Goal: Transaction & Acquisition: Purchase product/service

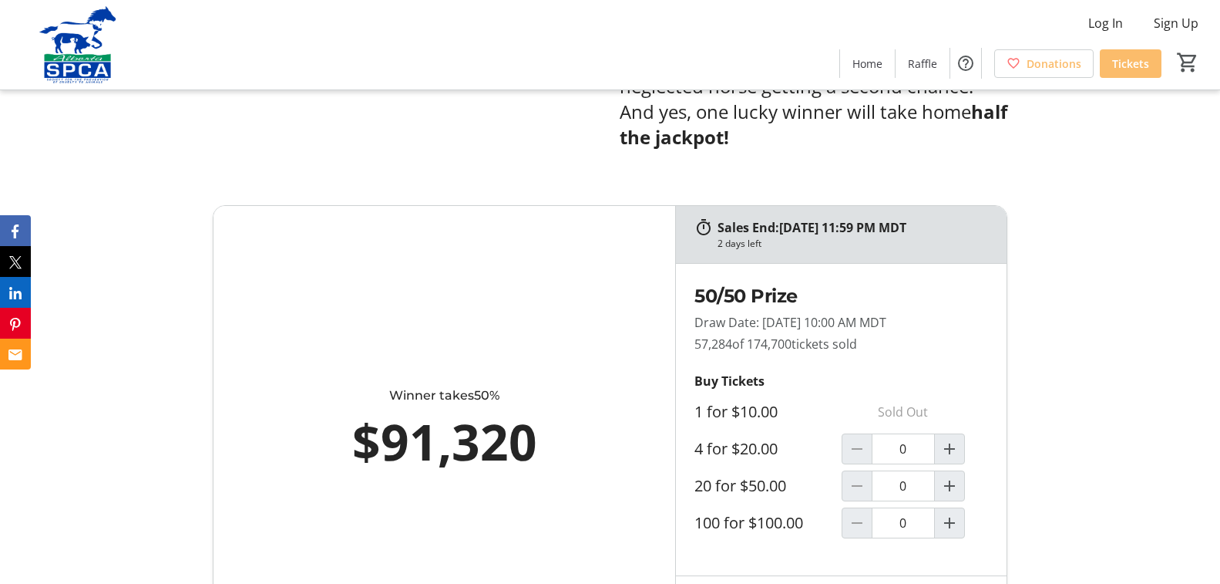
scroll to position [925, 0]
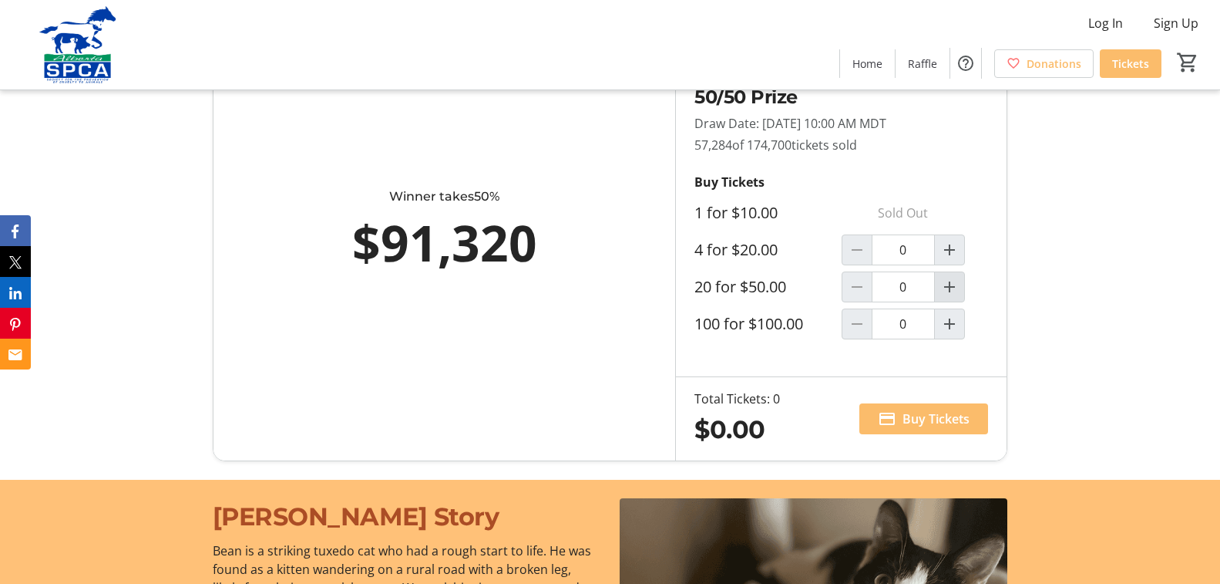
click at [951, 278] on mat-icon "Increment by one" at bounding box center [950, 287] width 19 height 19
type input "1"
click at [937, 409] on span "Buy Tickets" at bounding box center [936, 418] width 67 height 19
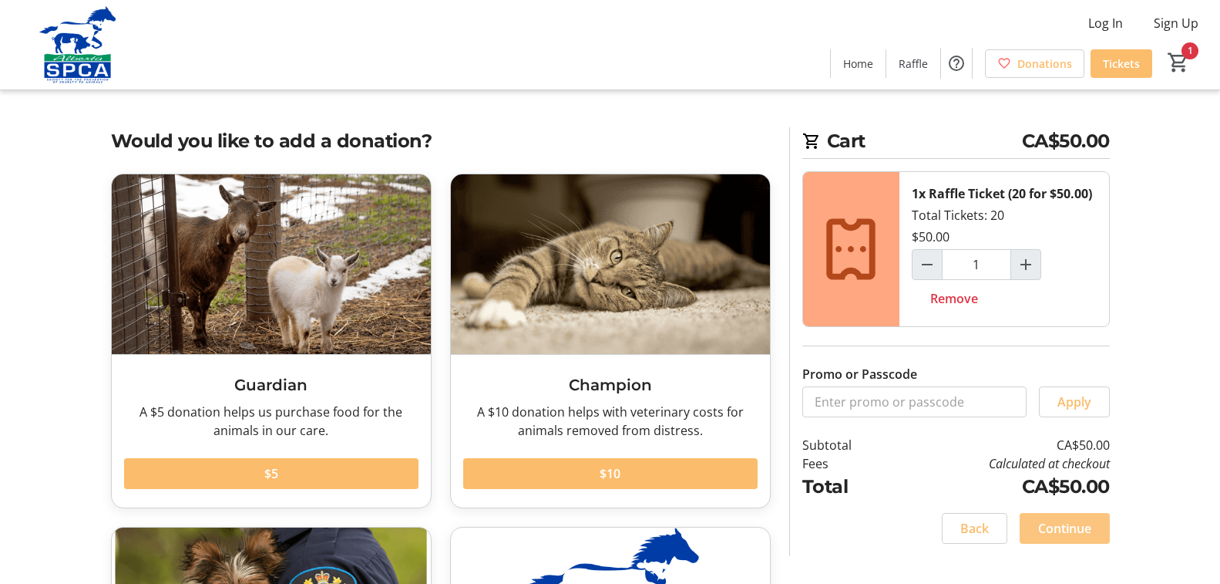
click at [1086, 527] on span "Continue" at bounding box center [1064, 528] width 53 height 19
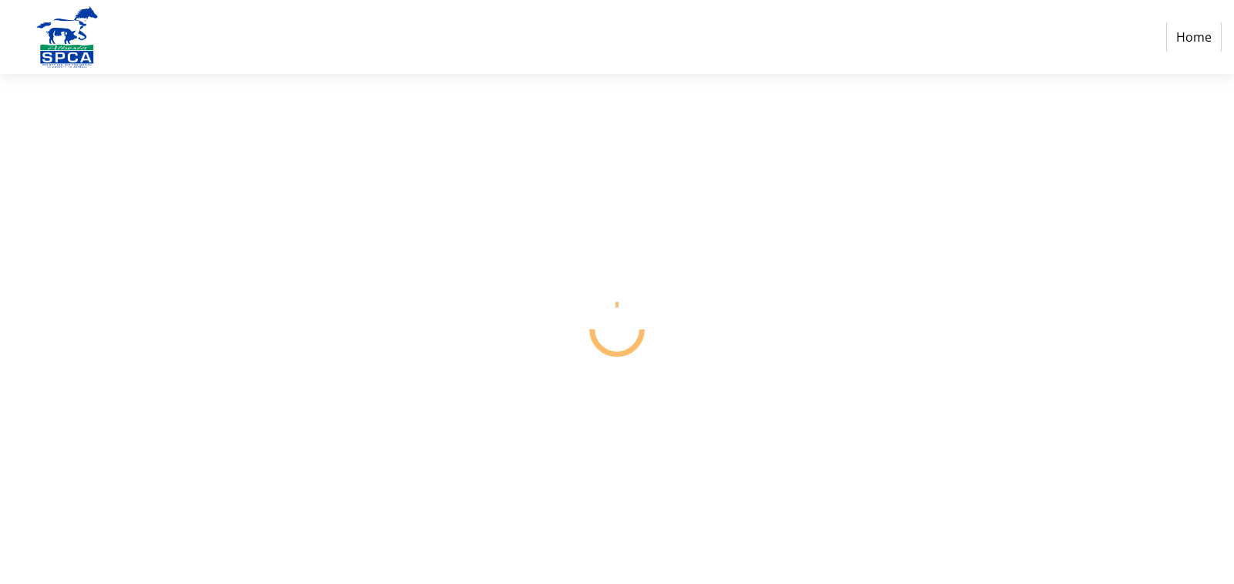
select select "CA"
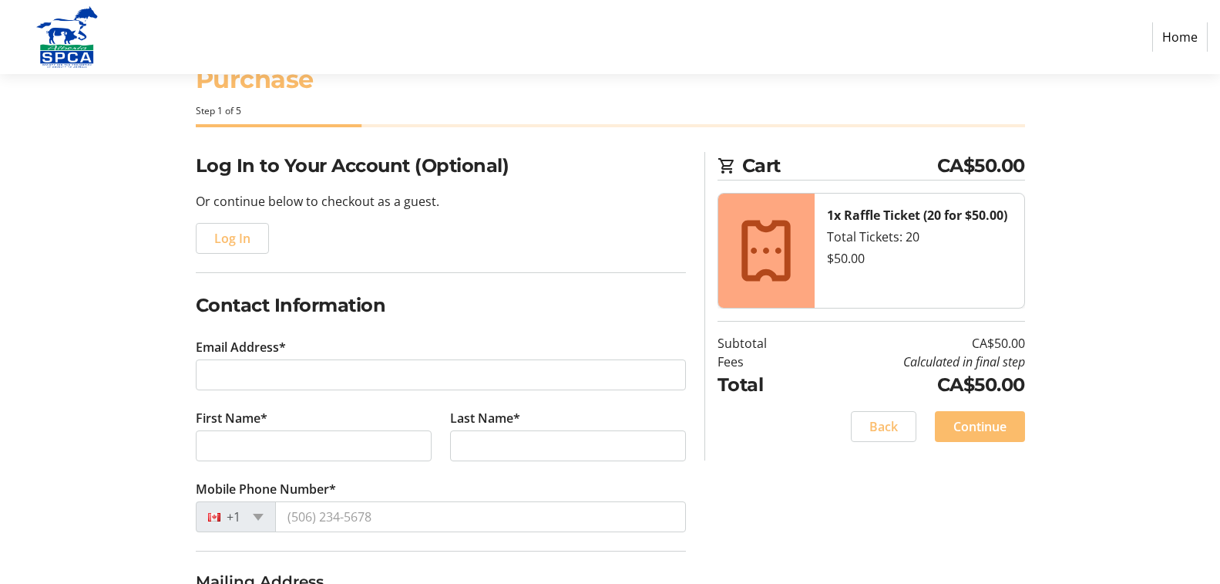
scroll to position [77, 0]
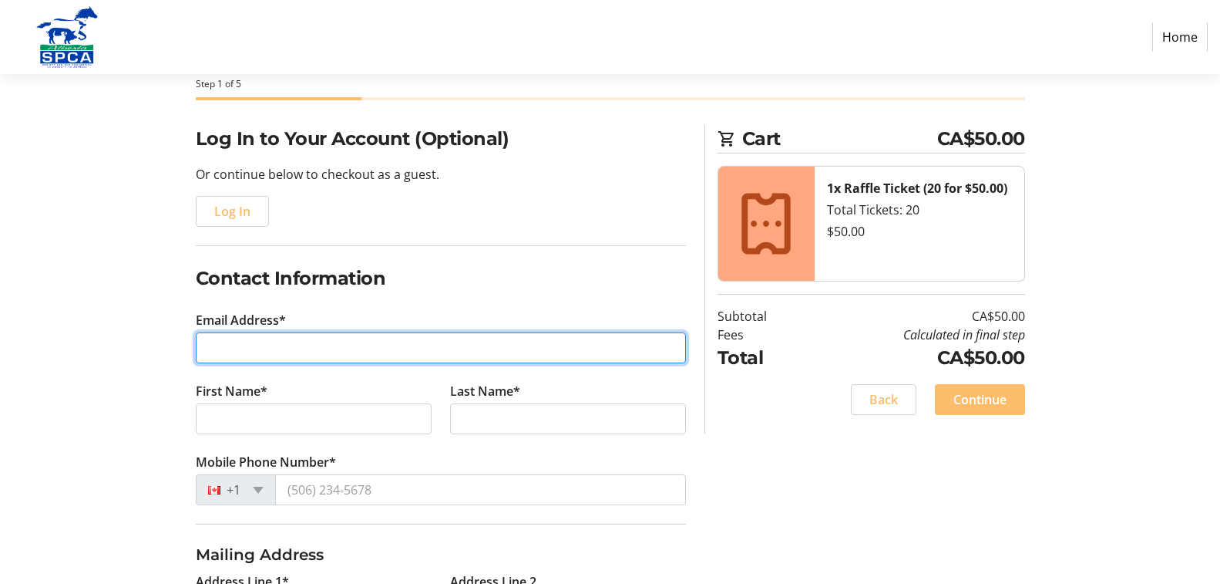
click at [338, 339] on input "Email Address*" at bounding box center [441, 347] width 490 height 31
type input "[EMAIL_ADDRESS][DOMAIN_NAME]"
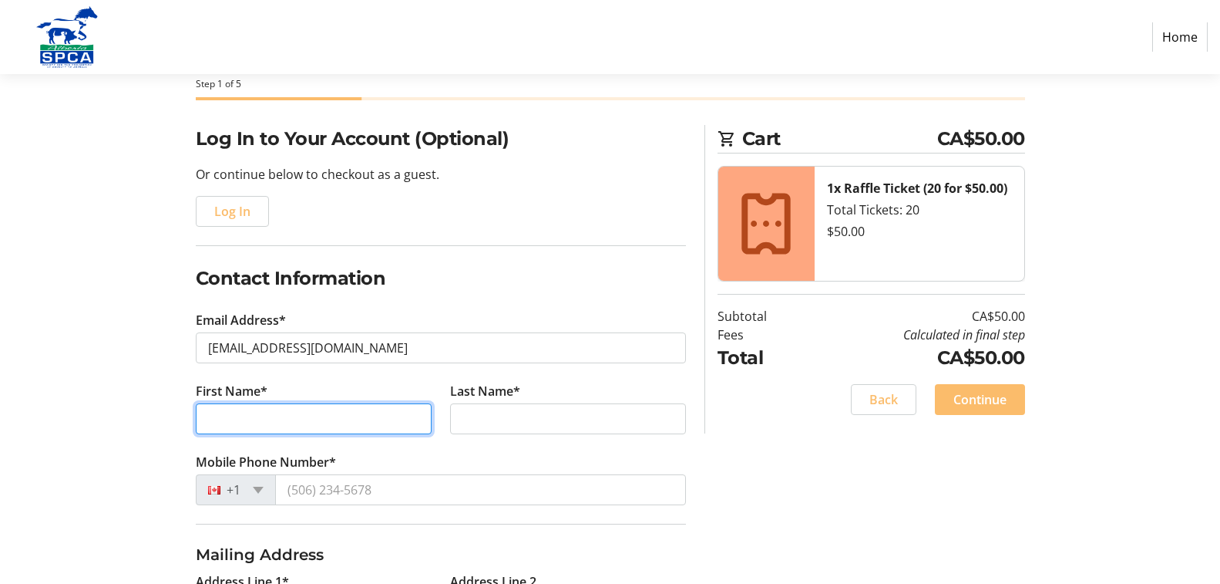
type input "[PERSON_NAME]"
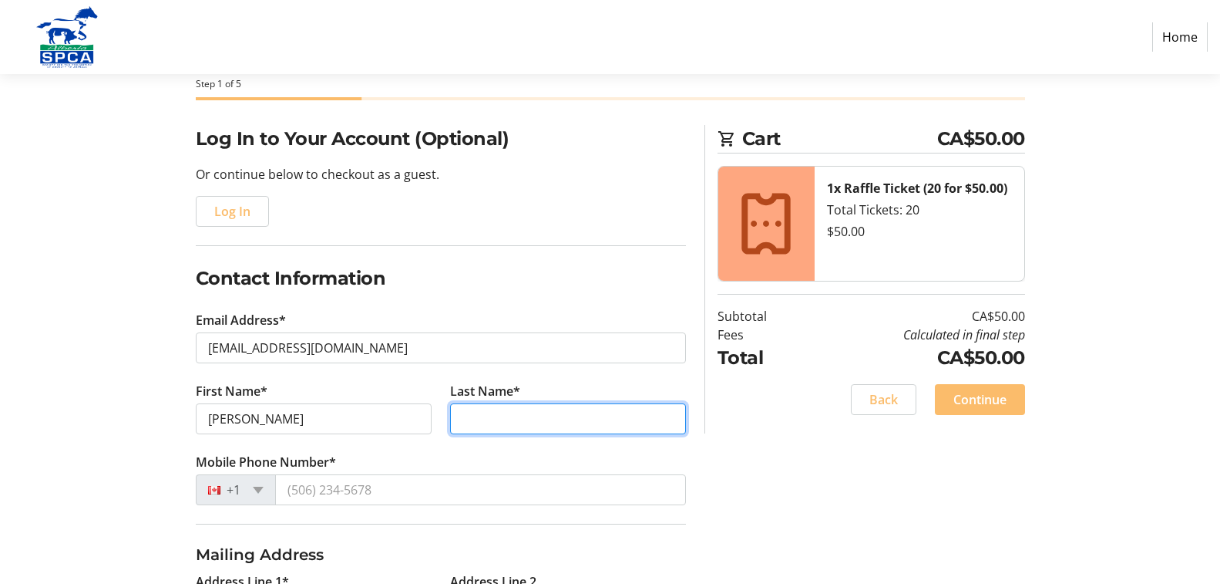
type input "[PERSON_NAME]"
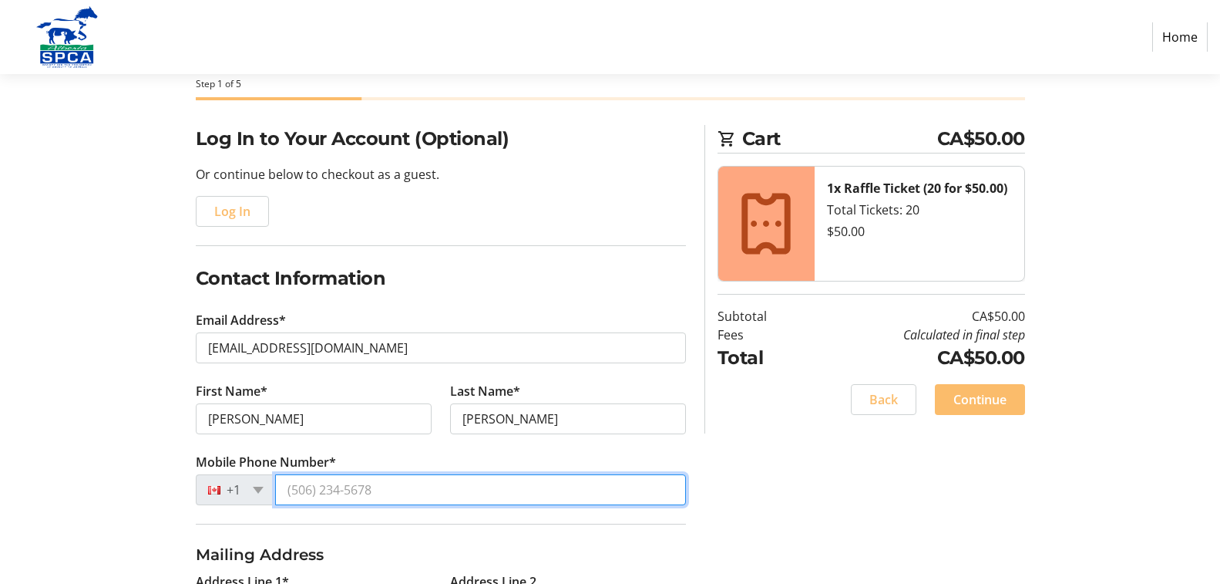
type input "7803693920"
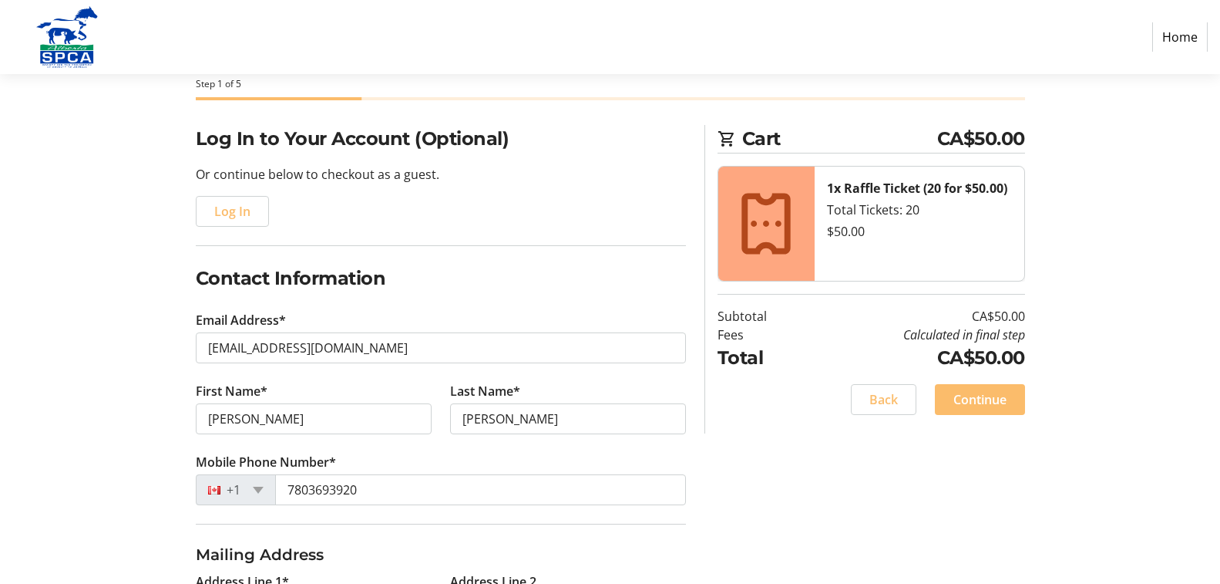
type input "[GEOGRAPHIC_DATA]"
type input "[STREET_ADDRESS]"
type input "Widewater"
select select "AB"
type input "T0G 2M0"
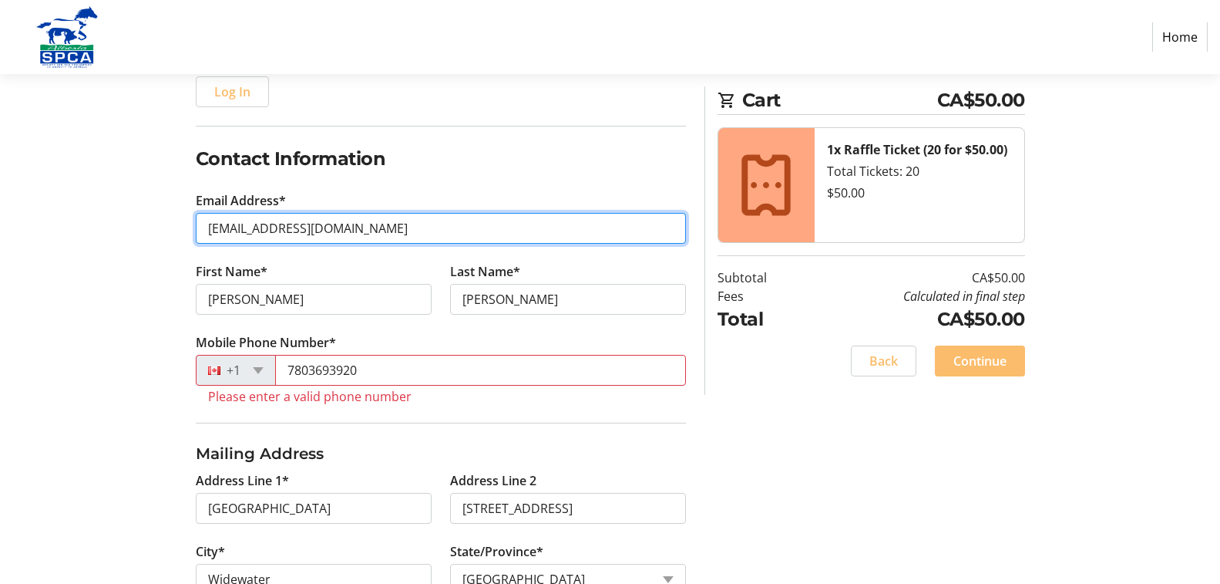
scroll to position [231, 0]
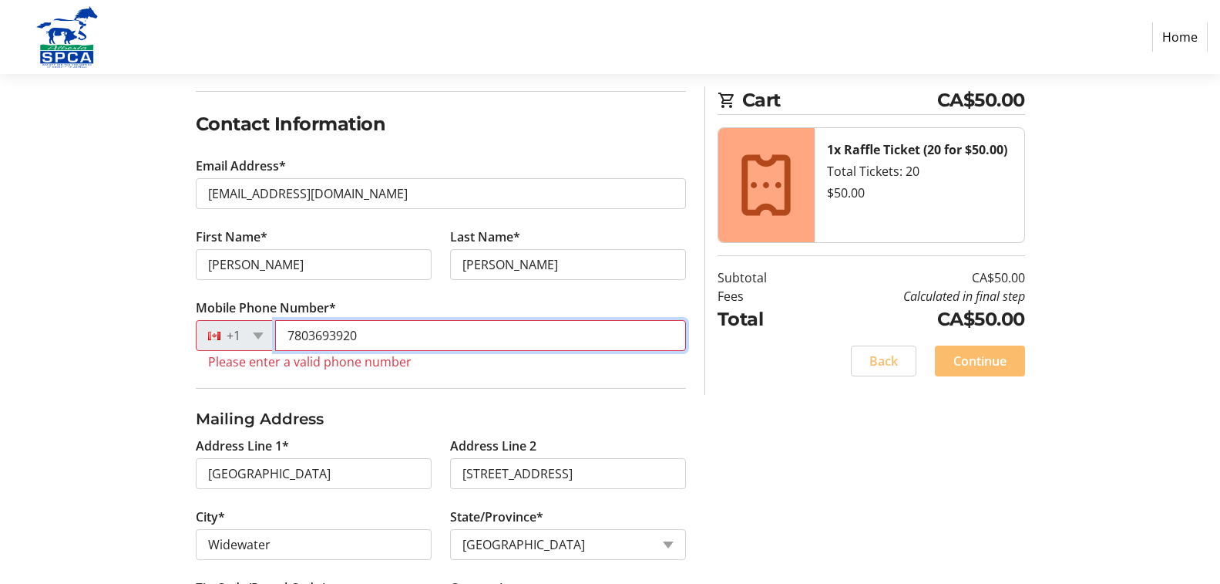
drag, startPoint x: 379, startPoint y: 332, endPoint x: 0, endPoint y: 361, distance: 379.7
click at [0, 361] on section "Purchase Step 1 of 5 Cart CA$50.00 1x Raffle Ticket (20 for $50.00) Total Ticke…" at bounding box center [610, 303] width 1220 height 921
click at [816, 404] on div "Log In to Your Account (Optional) Or continue below to checkout as a guest. Log…" at bounding box center [611, 367] width 1018 height 793
drag, startPoint x: 382, startPoint y: 338, endPoint x: 169, endPoint y: 319, distance: 214.4
click at [169, 319] on div "Log In to Your Account (Optional) Or continue below to checkout as a guest. Log…" at bounding box center [611, 367] width 1018 height 793
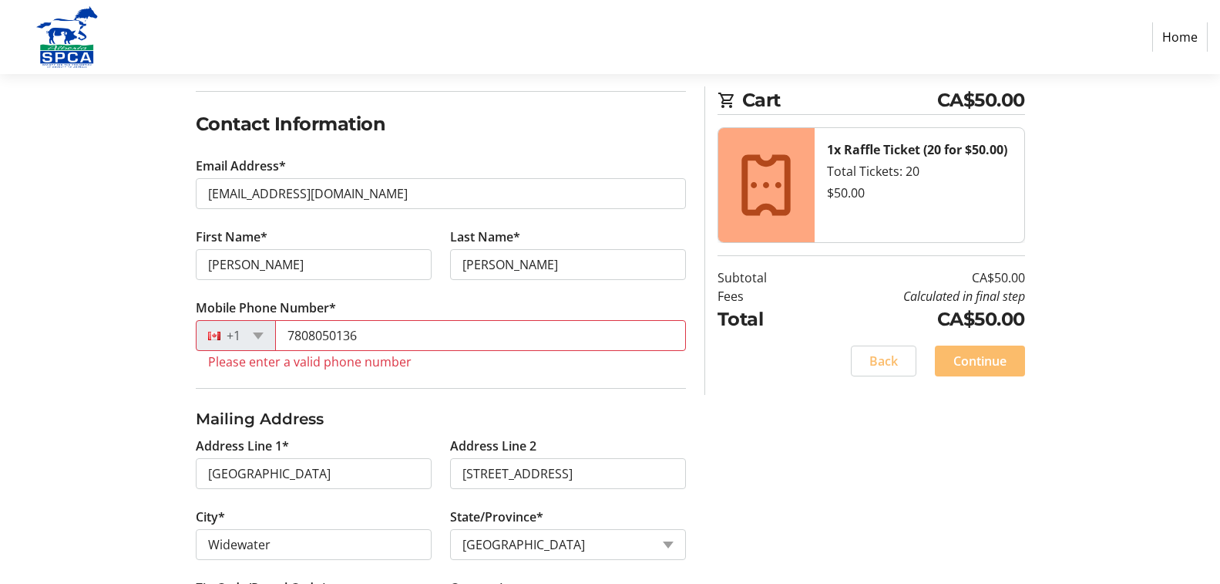
click at [786, 408] on div "Log In to Your Account (Optional) Or continue below to checkout as a guest. Log…" at bounding box center [611, 367] width 1018 height 793
drag, startPoint x: 385, startPoint y: 338, endPoint x: 113, endPoint y: 335, distance: 271.4
click at [126, 332] on div "Log In to Your Account (Optional) Or continue below to checkout as a guest. Log…" at bounding box center [611, 367] width 1018 height 793
click at [417, 332] on input "17808050136" at bounding box center [480, 335] width 411 height 31
type input "17808050136"
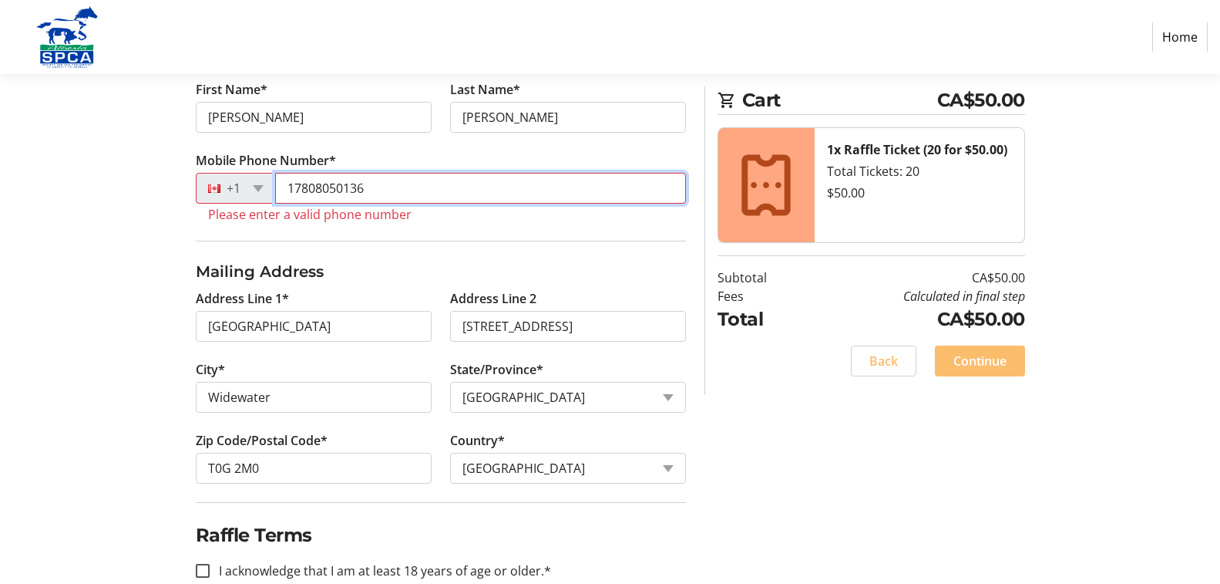
scroll to position [385, 0]
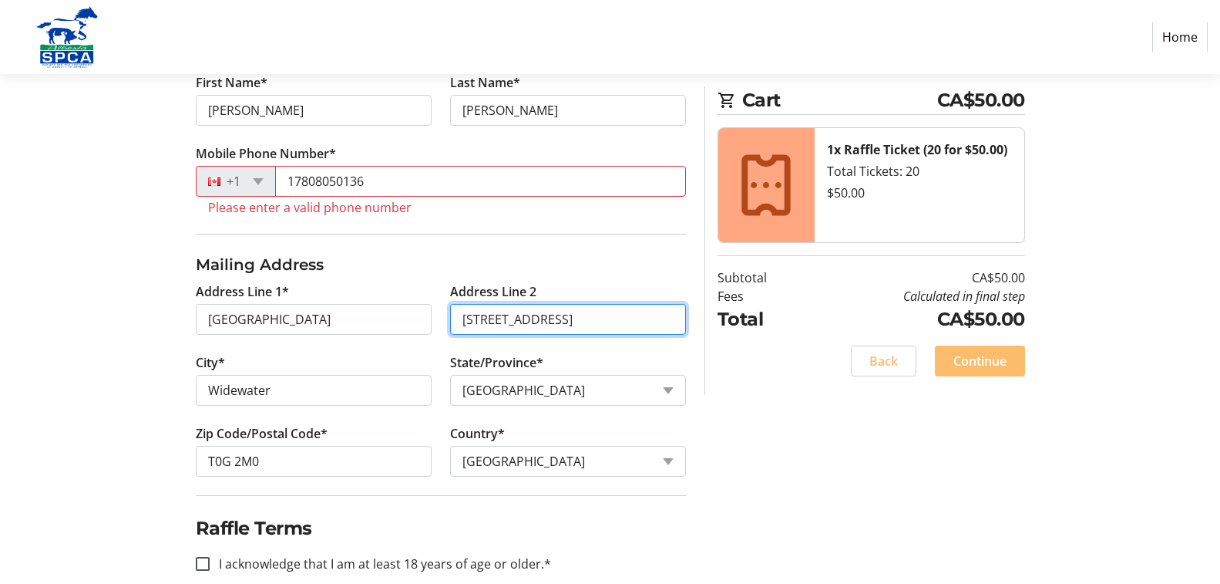
drag, startPoint x: 671, startPoint y: 318, endPoint x: 0, endPoint y: 391, distance: 674.6
click at [0, 385] on section "Purchase Step 1 of 5 Cart CA$50.00 1x Raffle Ticket (20 for $50.00) Total Ticke…" at bounding box center [610, 149] width 1220 height 921
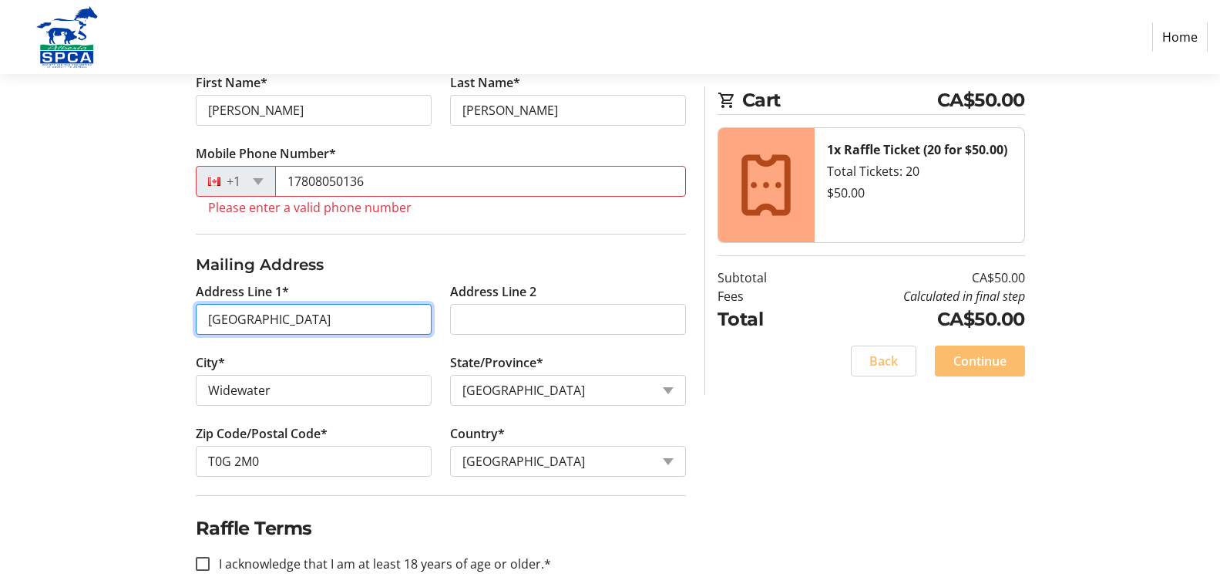
drag, startPoint x: 426, startPoint y: 318, endPoint x: 439, endPoint y: 310, distance: 15.9
click at [436, 315] on tr-form-field "Address Line [GEOGRAPHIC_DATA]" at bounding box center [314, 317] width 254 height 71
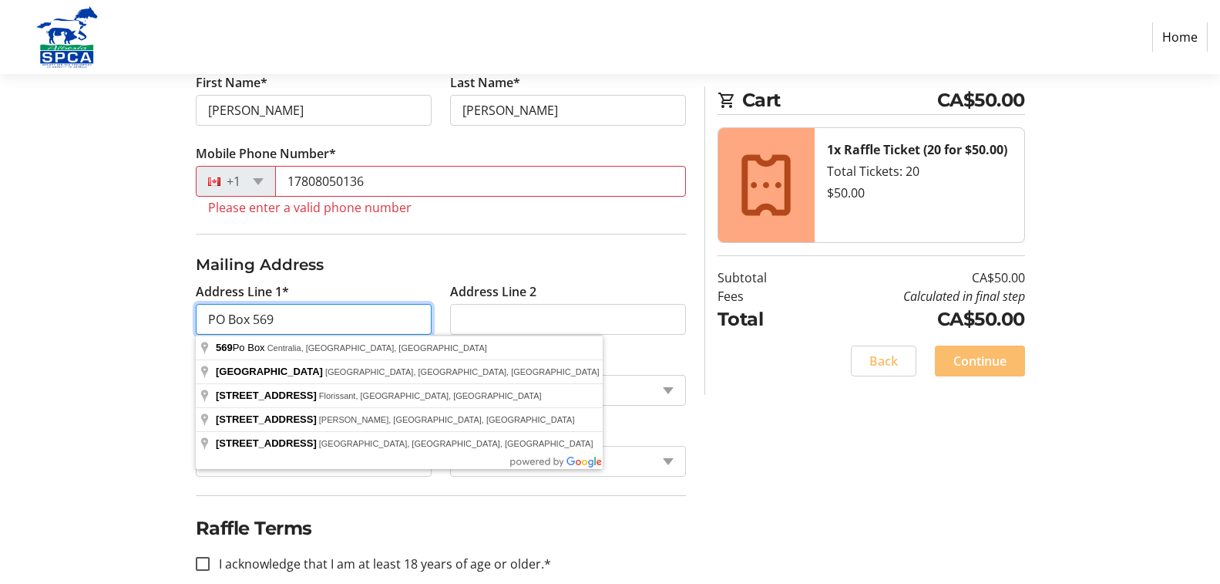
type input "PO Box 569"
click at [540, 210] on tr-error "Please enter a valid phone number" at bounding box center [441, 207] width 466 height 15
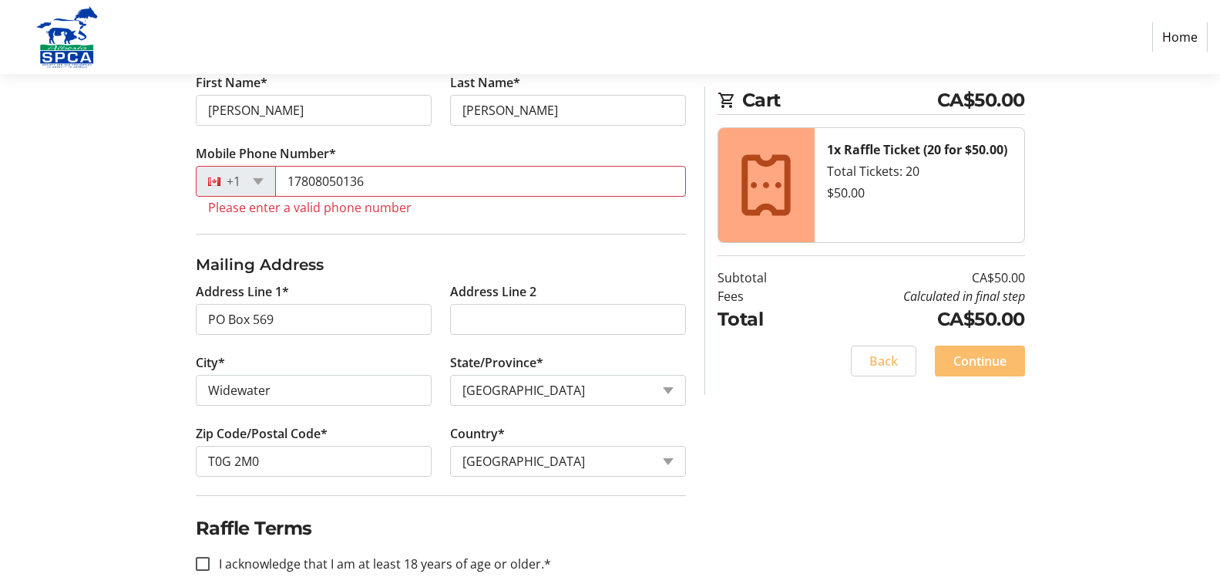
scroll to position [412, 0]
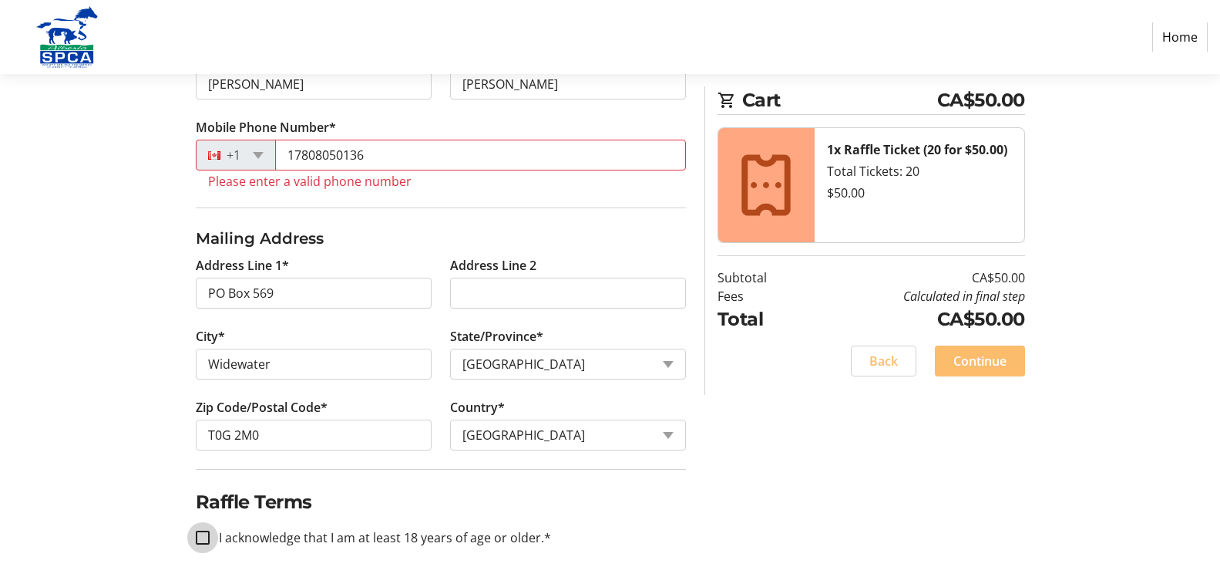
click at [201, 535] on input "I acknowledge that I am at least 18 years of age or older.*" at bounding box center [203, 537] width 14 height 14
checkbox input "true"
click at [214, 153] on div at bounding box center [219, 154] width 44 height 17
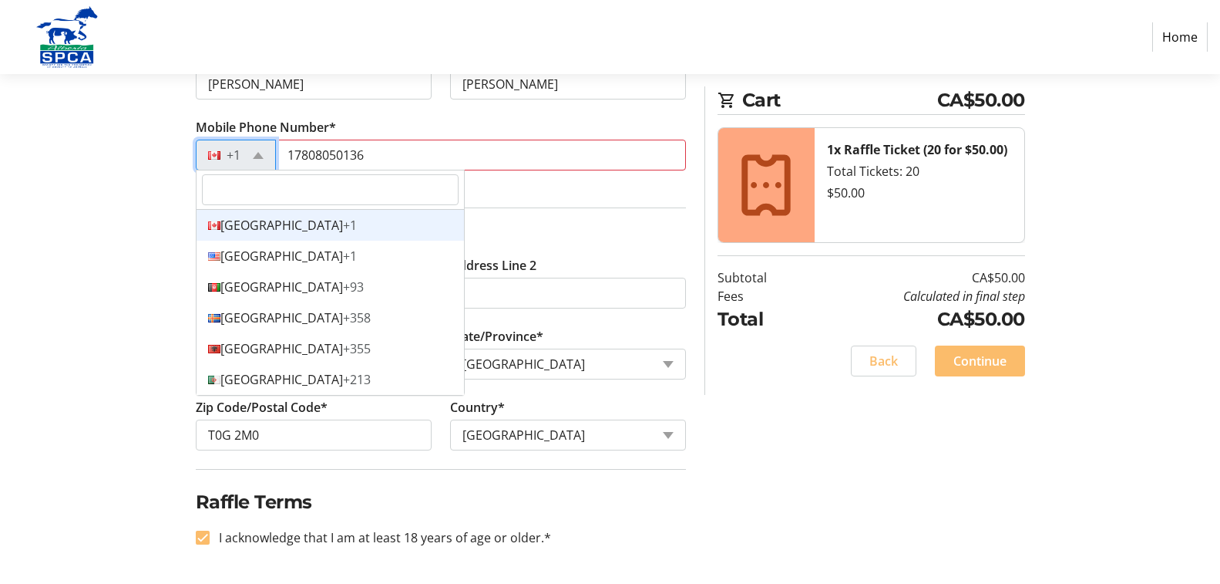
click at [249, 217] on div "Canada +1" at bounding box center [331, 225] width 268 height 31
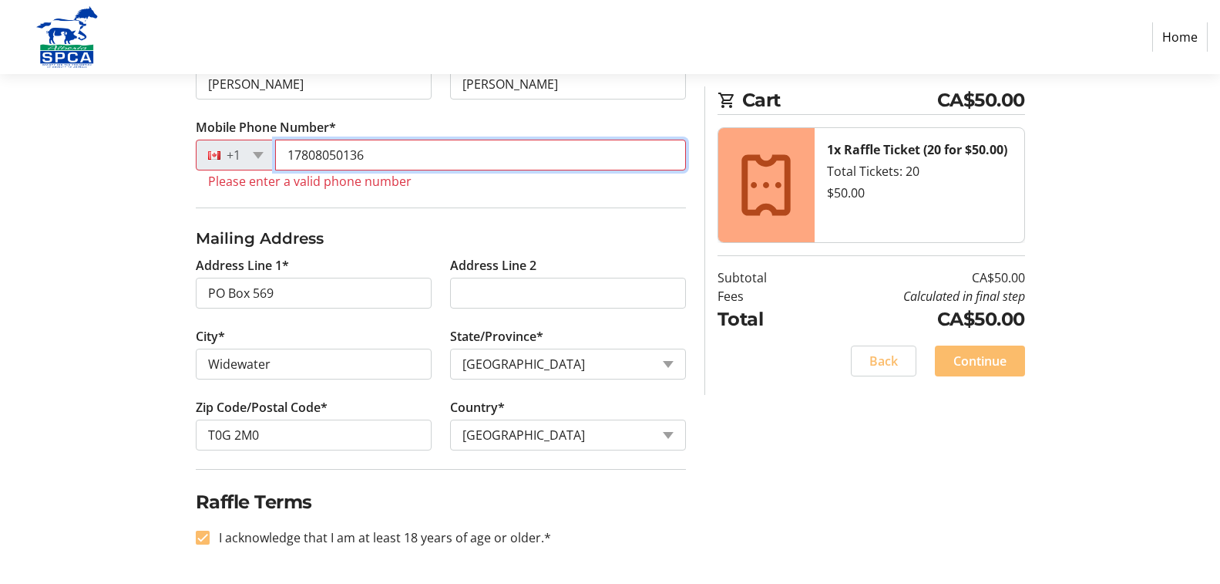
click at [363, 146] on input "17808050136" at bounding box center [480, 155] width 411 height 31
type input "1"
type input "7808050136"
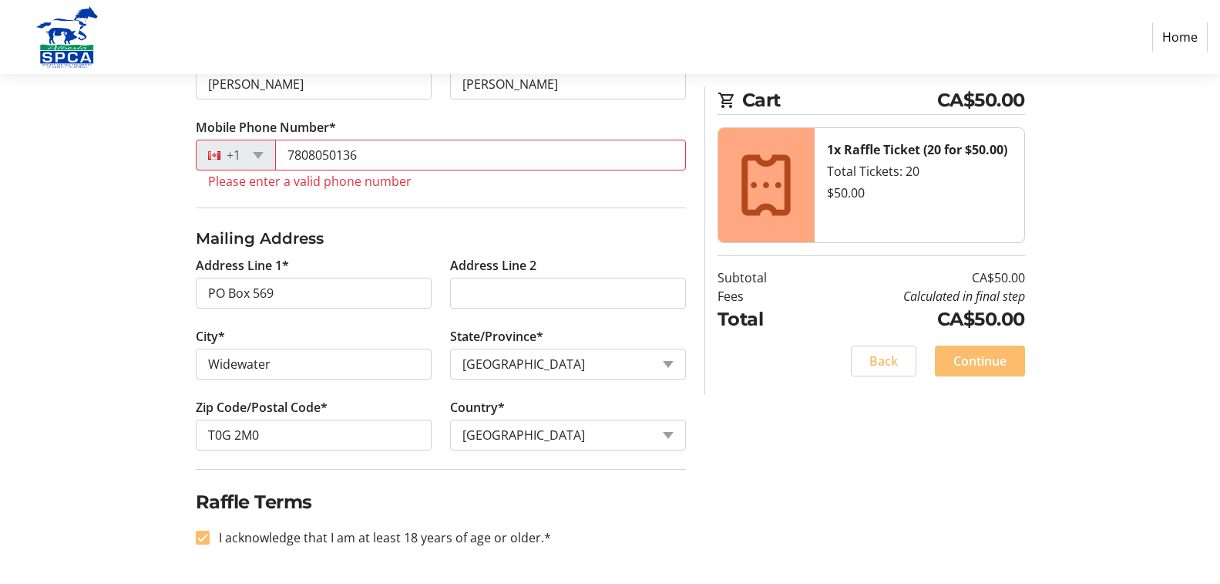
click at [527, 227] on h3 "Mailing Address" at bounding box center [441, 238] width 490 height 23
click at [316, 192] on tr-form-field "Mobile Phone Number* [PHONE_NUMBER] Please enter a valid phone number" at bounding box center [441, 162] width 490 height 89
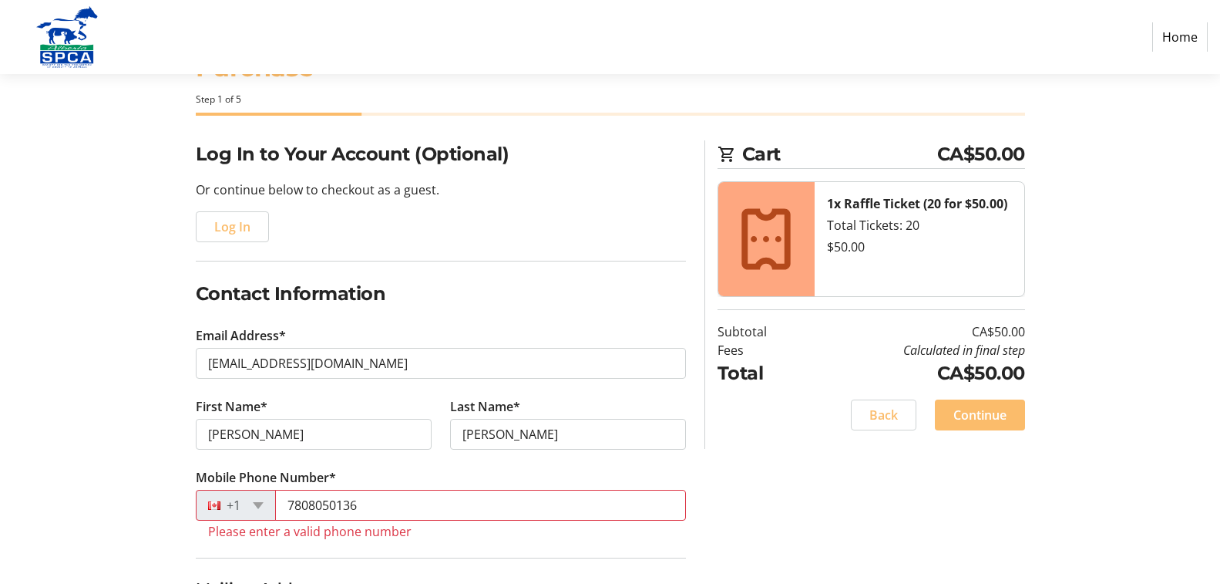
scroll to position [26, 0]
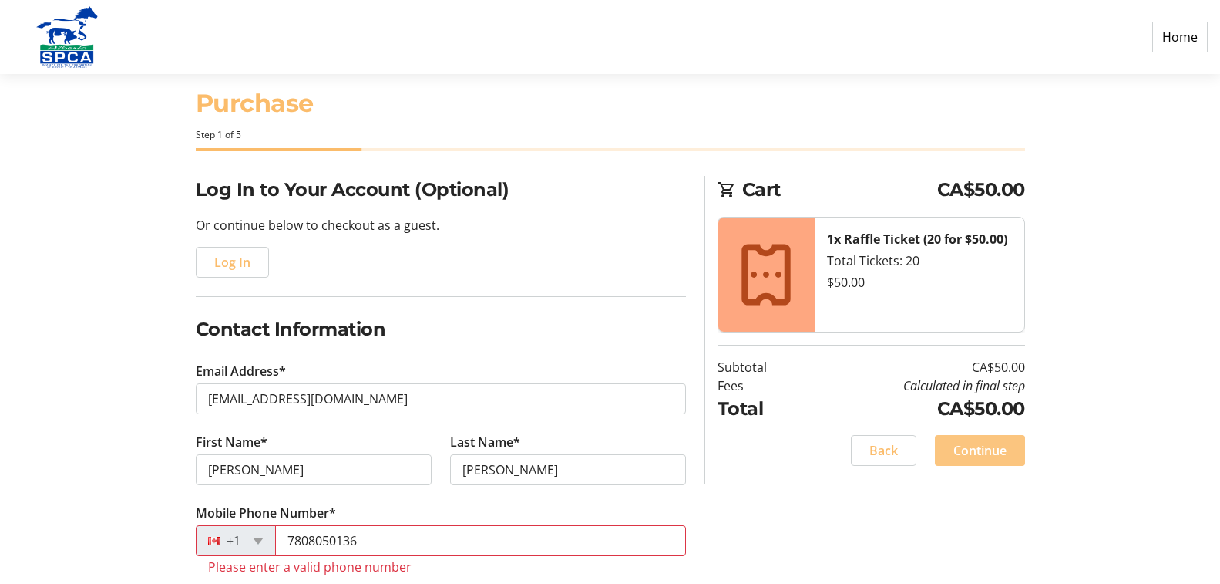
click at [979, 446] on span "Continue" at bounding box center [980, 450] width 53 height 19
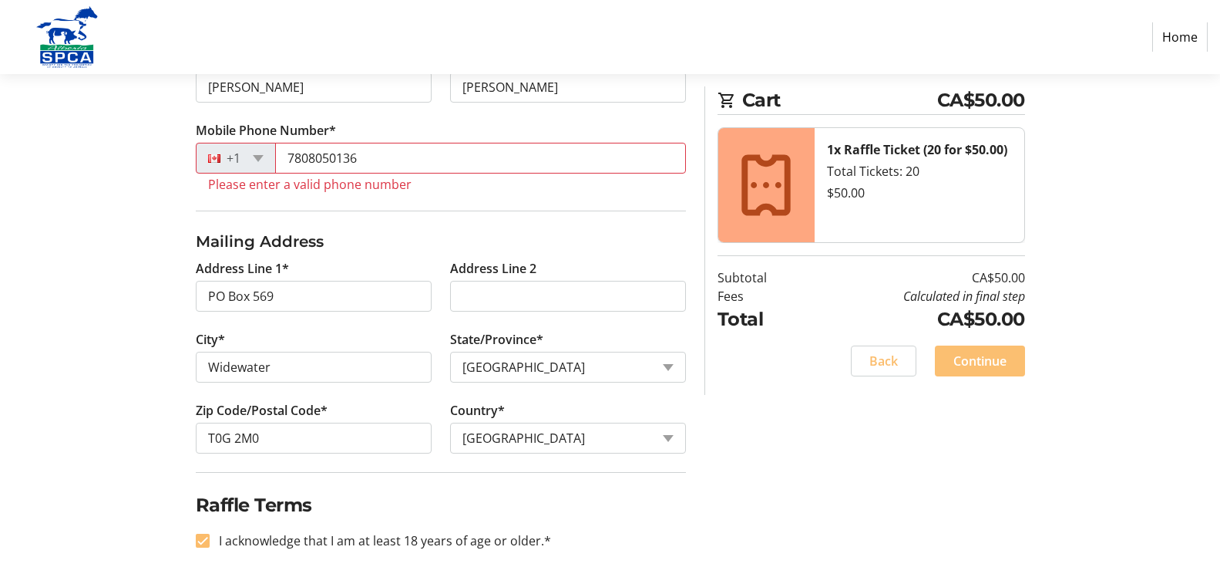
scroll to position [412, 0]
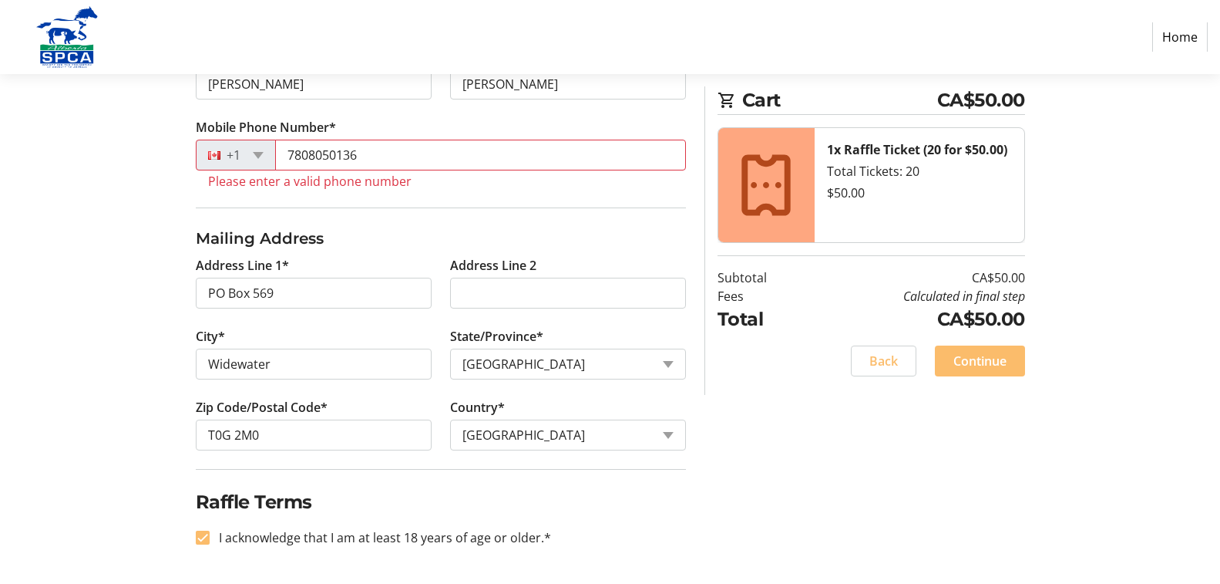
click at [342, 187] on tr-error "Please enter a valid phone number" at bounding box center [441, 180] width 466 height 15
click at [203, 183] on tr-form-field "Mobile Phone Number* [PHONE_NUMBER] Please enter a valid phone number" at bounding box center [441, 162] width 490 height 89
click at [261, 157] on span at bounding box center [258, 155] width 11 height 7
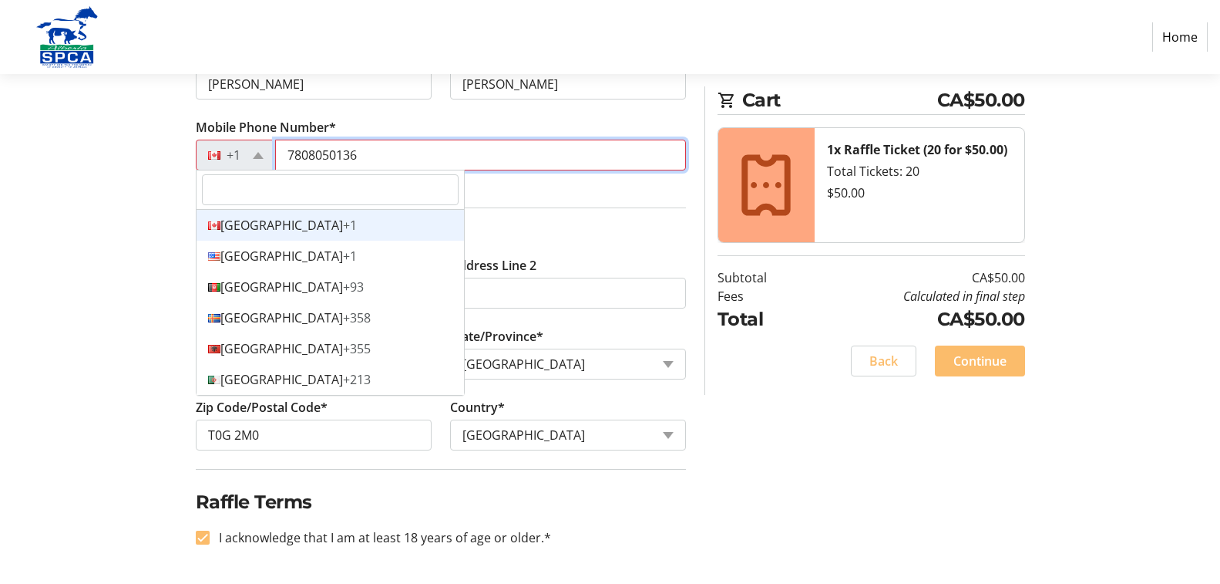
click at [376, 152] on input "7808050136" at bounding box center [480, 155] width 411 height 31
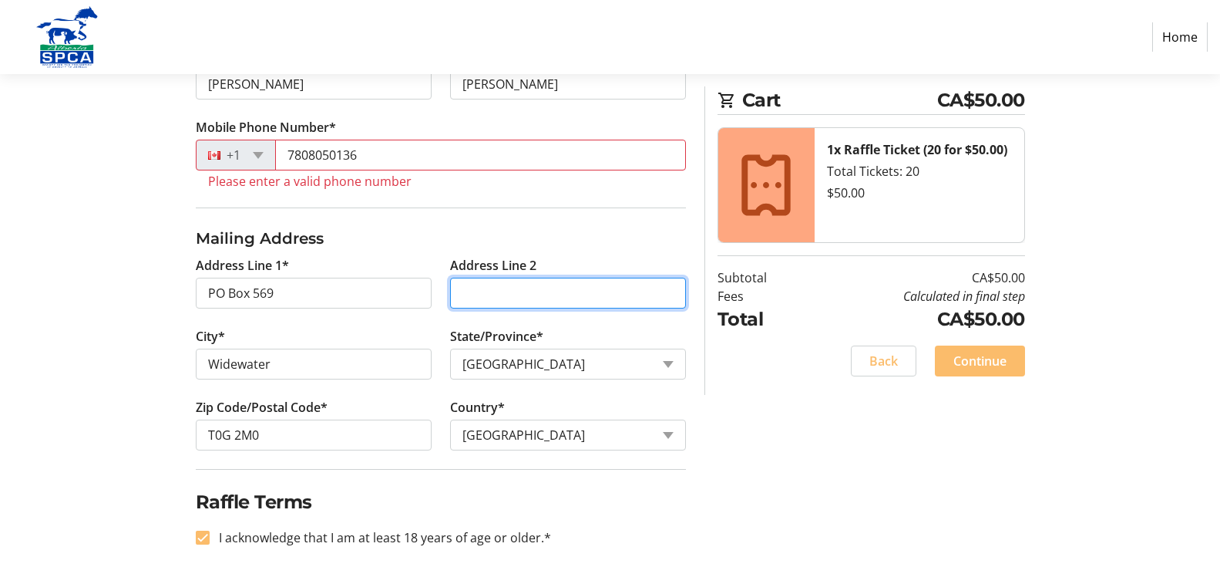
type input "[STREET_ADDRESS][GEOGRAPHIC_DATA][STREET_ADDRESS]"
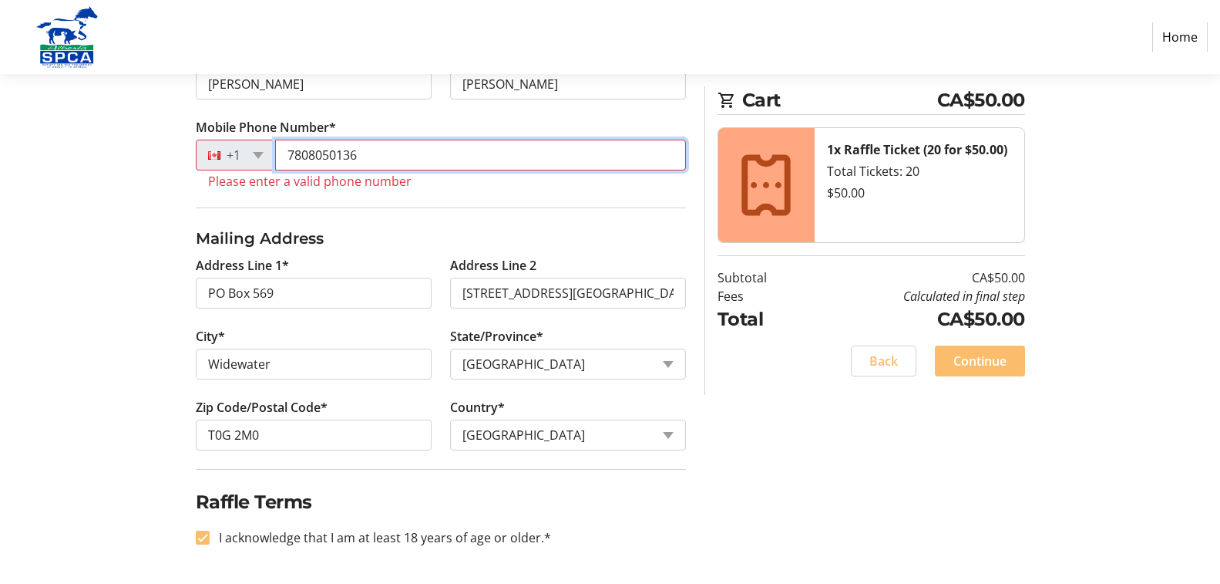
click at [445, 144] on input "7808050136" at bounding box center [480, 155] width 411 height 31
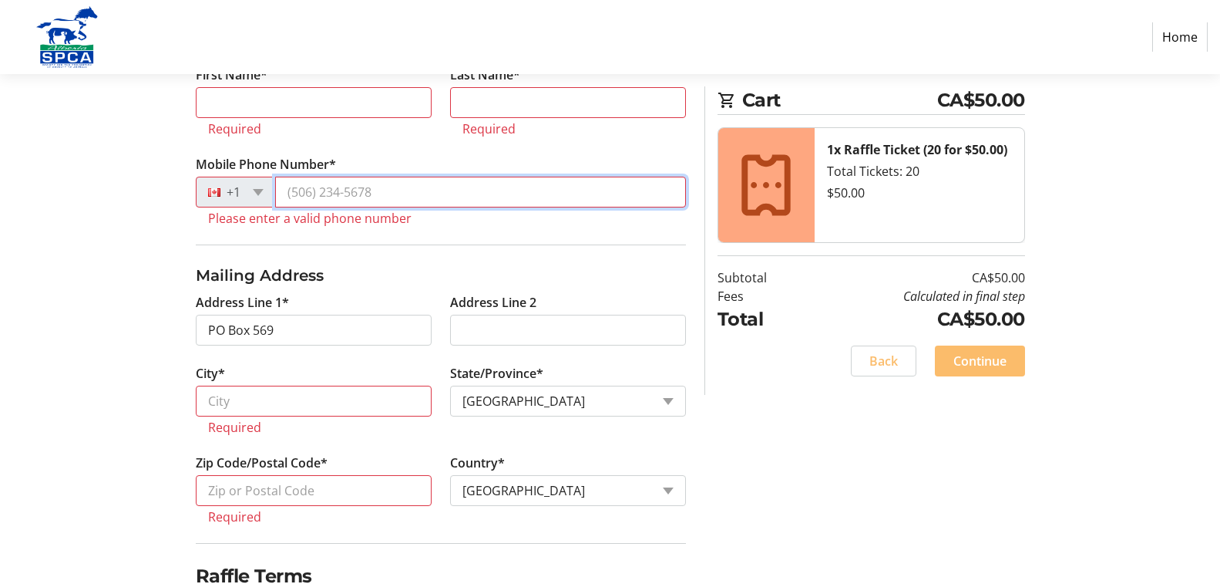
click at [405, 194] on input "Mobile Phone Number*" at bounding box center [480, 192] width 411 height 31
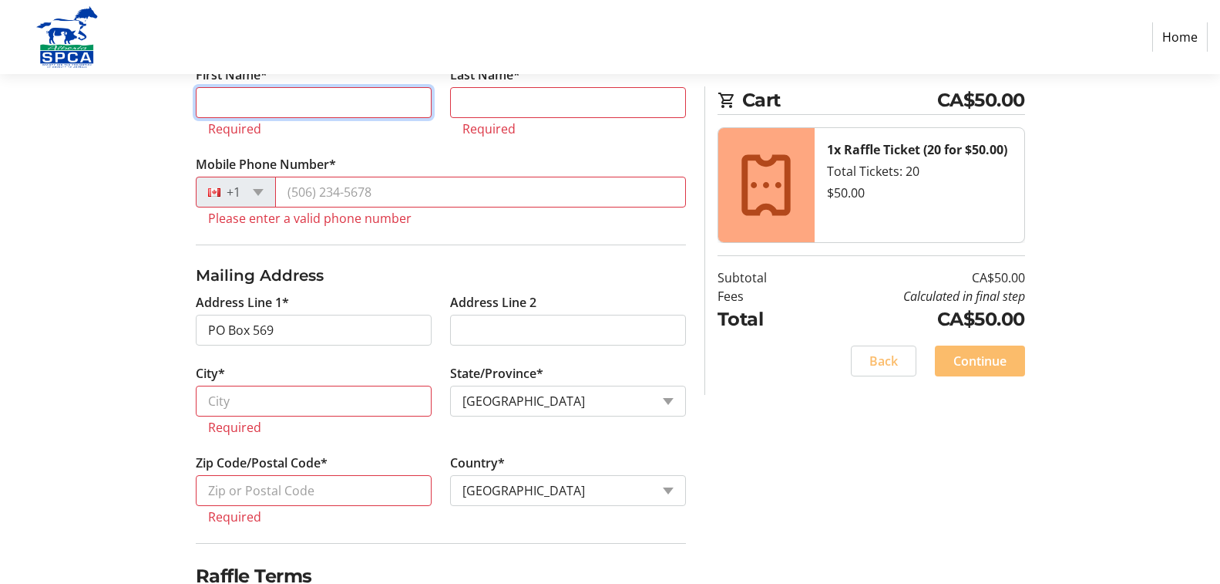
click at [325, 104] on input "First Name*" at bounding box center [314, 102] width 236 height 31
type input "[PERSON_NAME]"
type input "[EMAIL_ADDRESS][DOMAIN_NAME]"
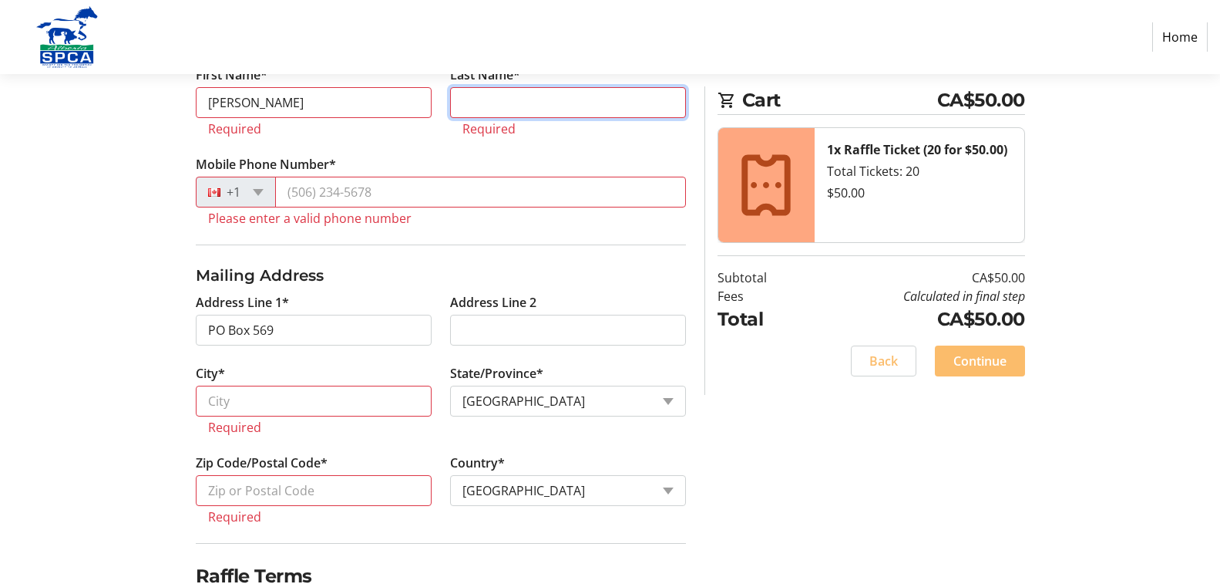
type input "[PERSON_NAME]"
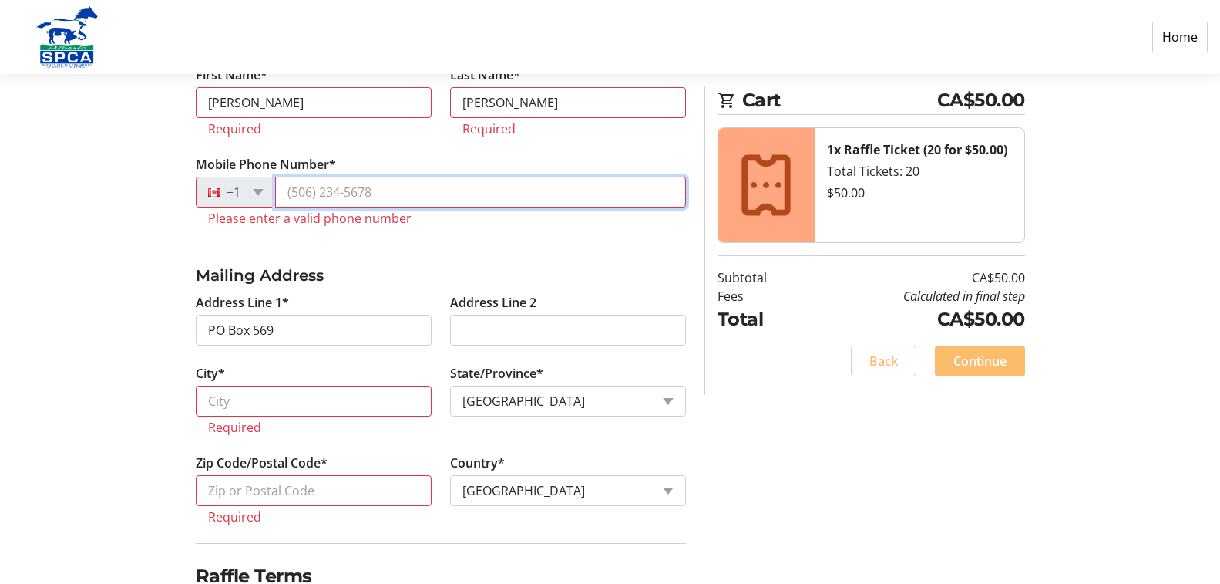
type input "7803693920"
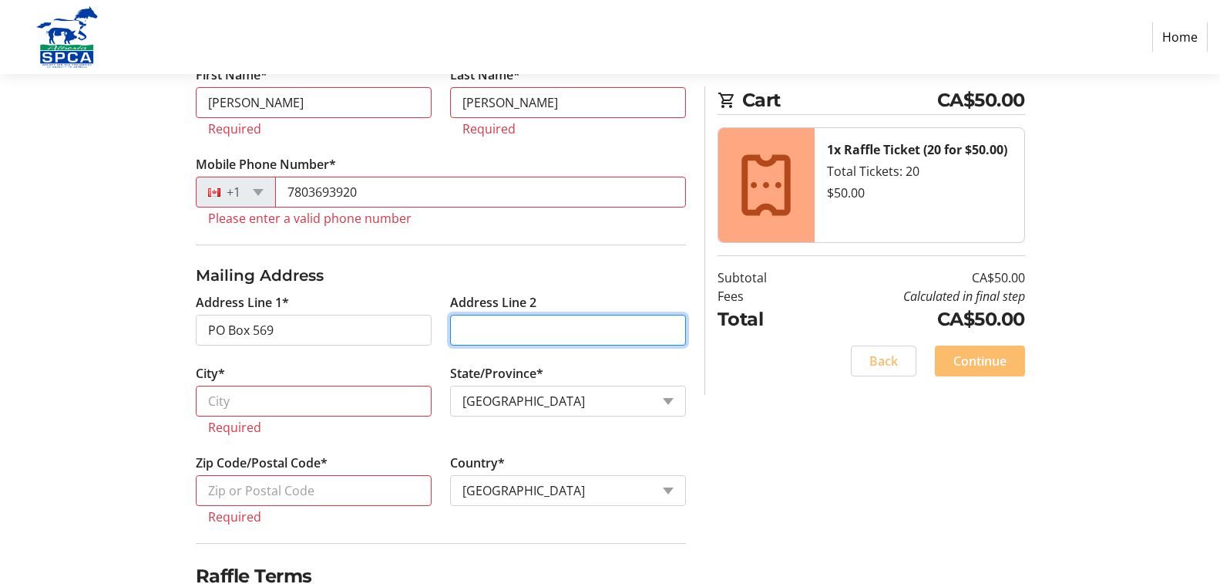
type input "[STREET_ADDRESS]"
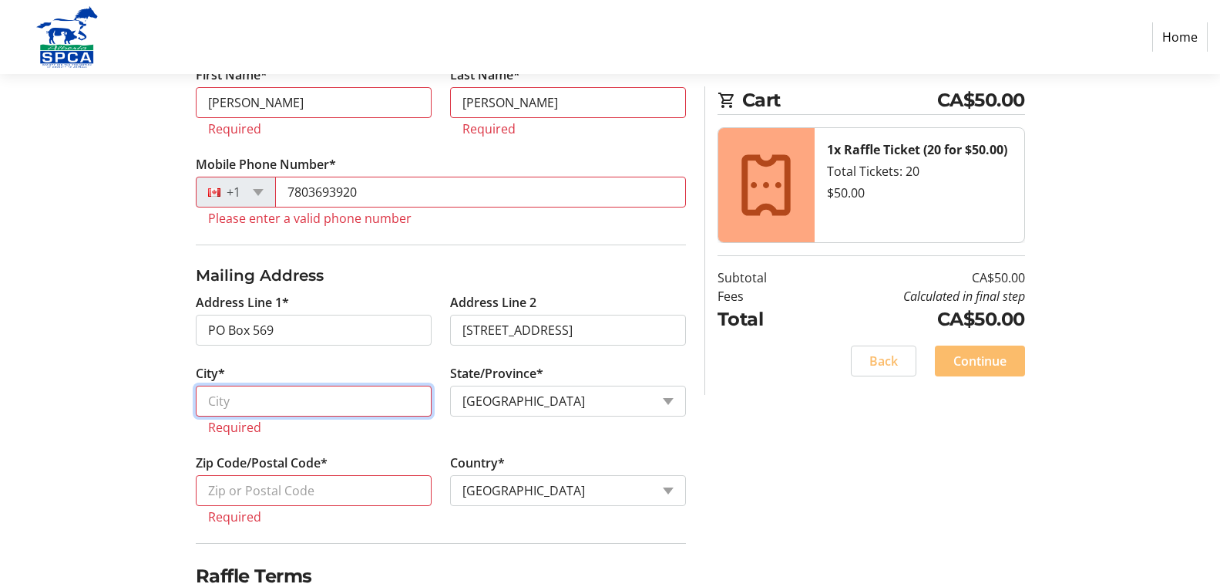
type input "Widewater"
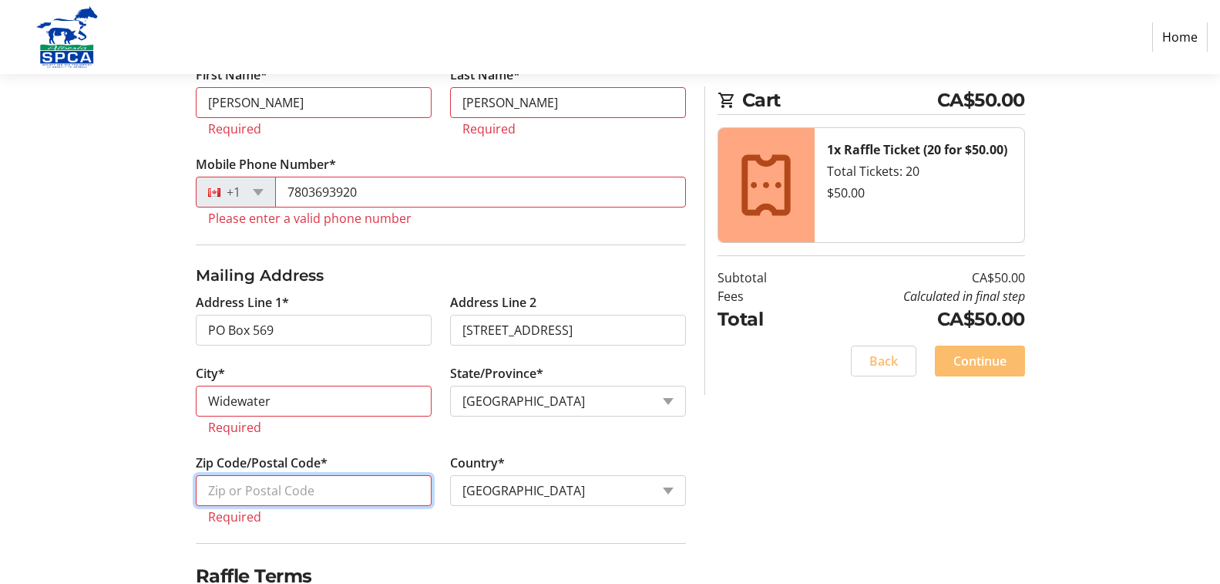
type input "T0G 2M0"
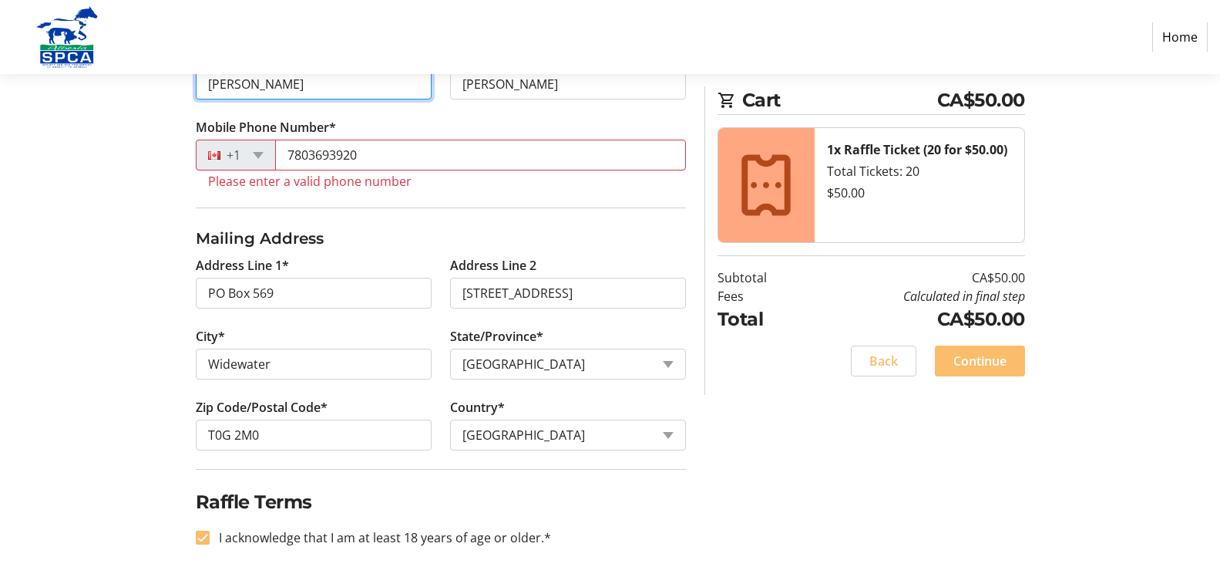
scroll to position [258, 0]
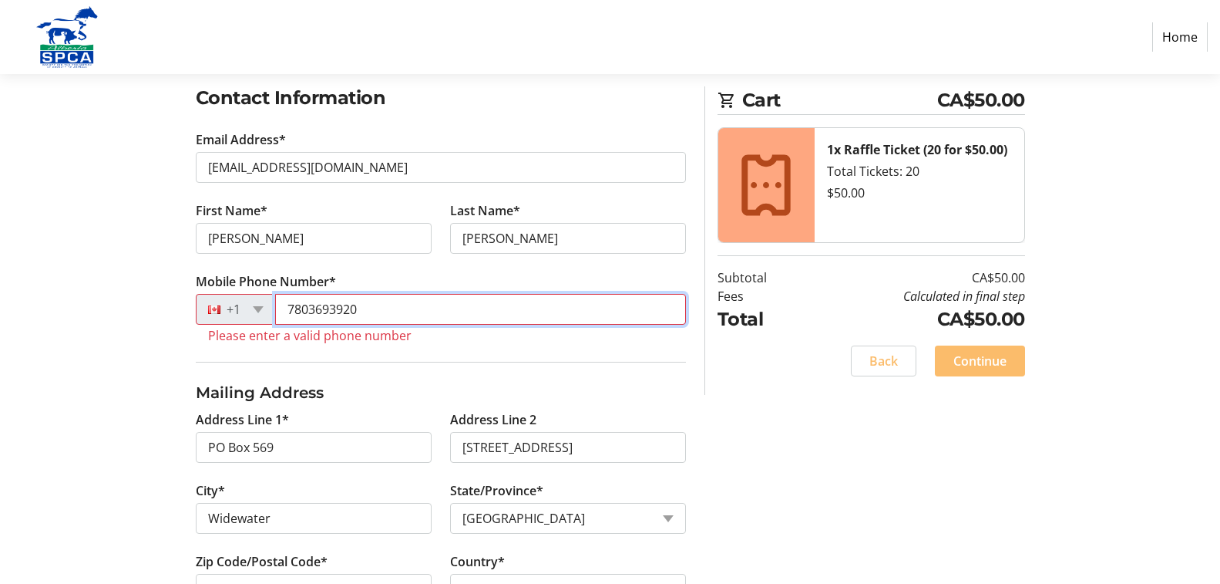
click at [389, 314] on input "7803693920" at bounding box center [480, 309] width 411 height 31
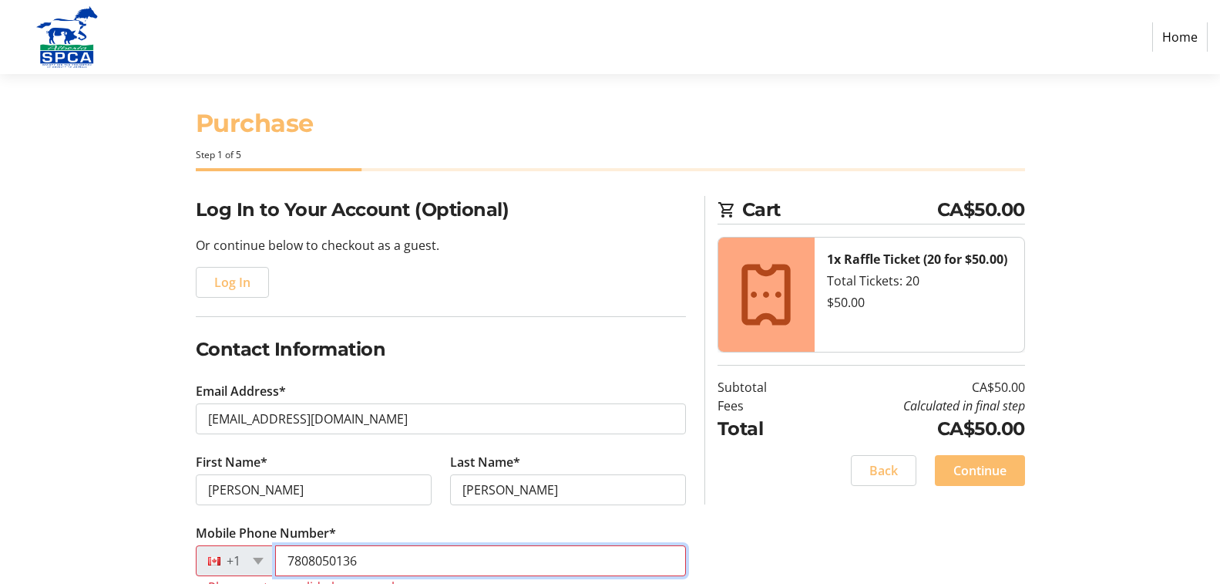
scroll to position [0, 0]
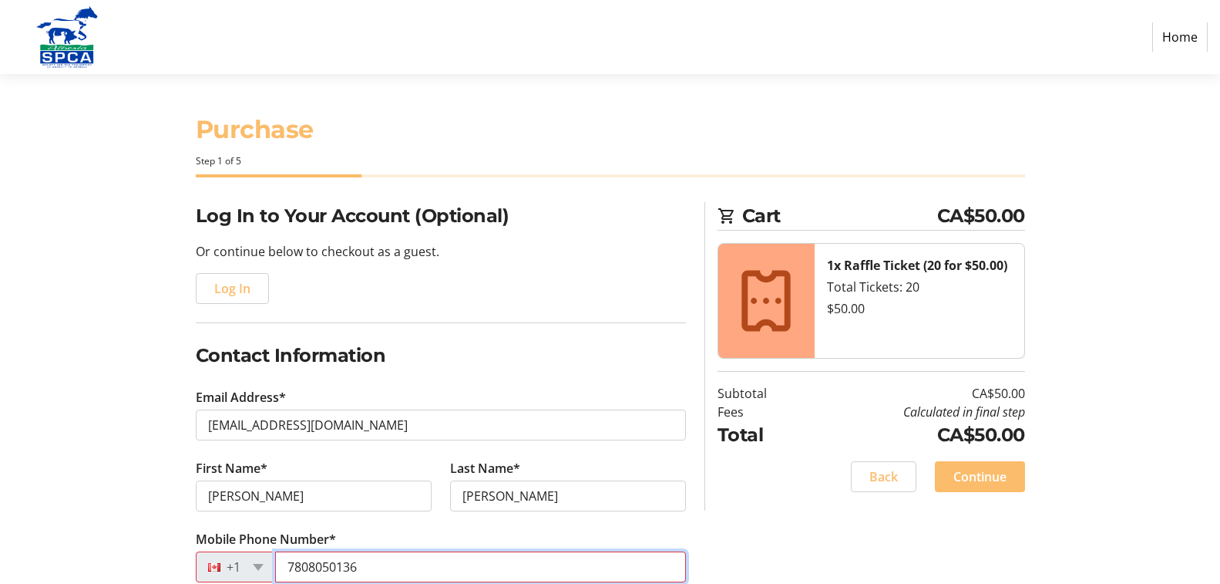
type input "7808050136"
click at [1177, 36] on link "Home" at bounding box center [1181, 36] width 56 height 29
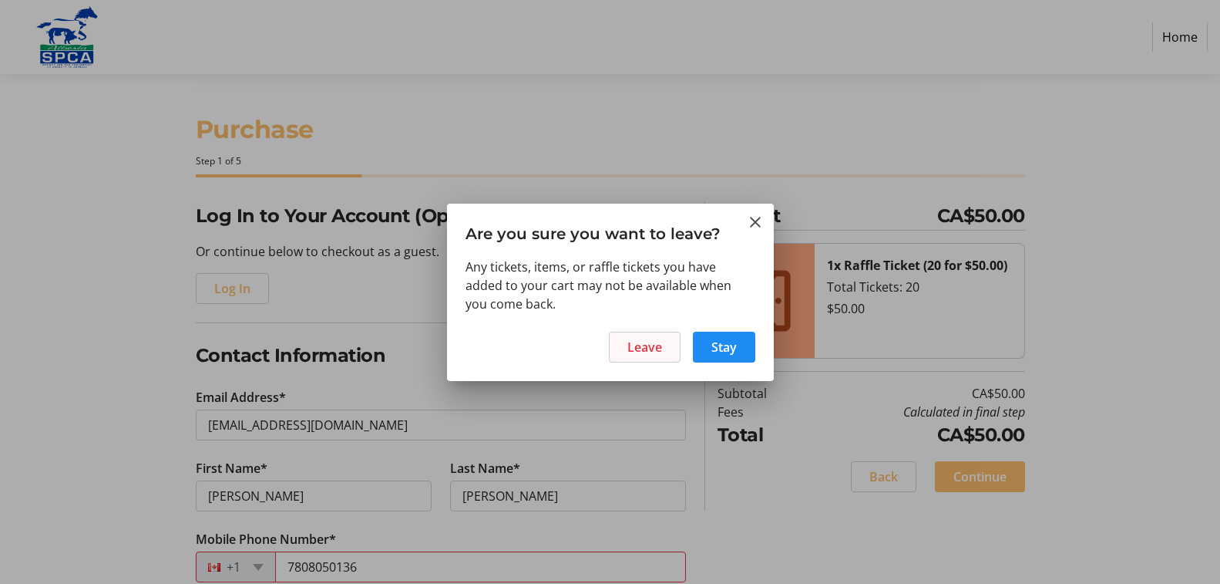
click at [651, 345] on span "Leave" at bounding box center [645, 347] width 35 height 19
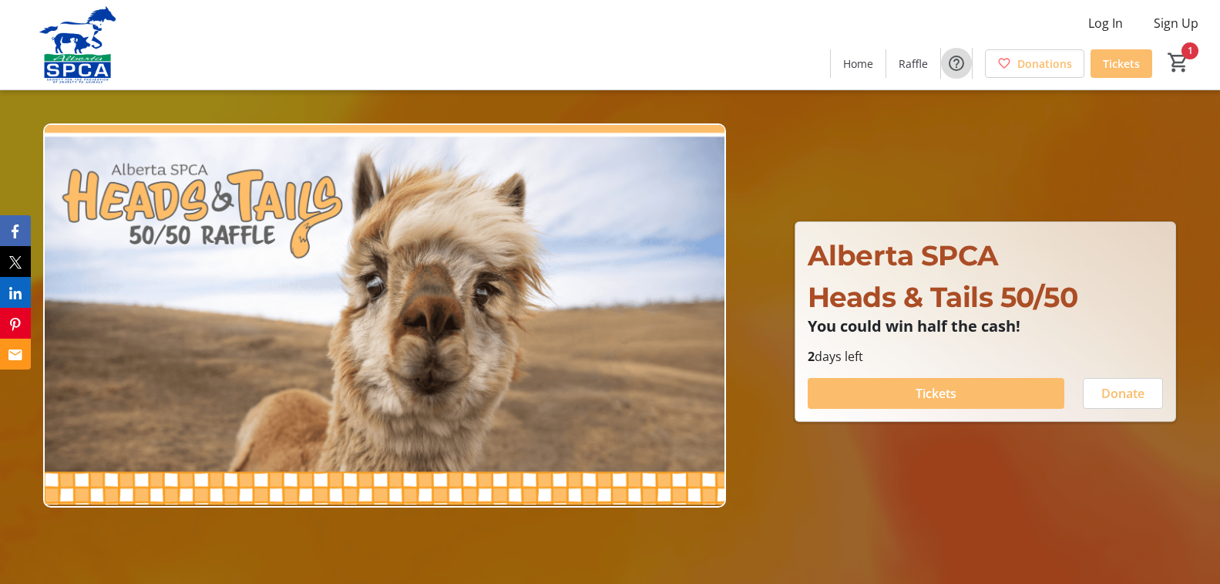
click at [957, 62] on mat-icon "Help" at bounding box center [957, 63] width 19 height 19
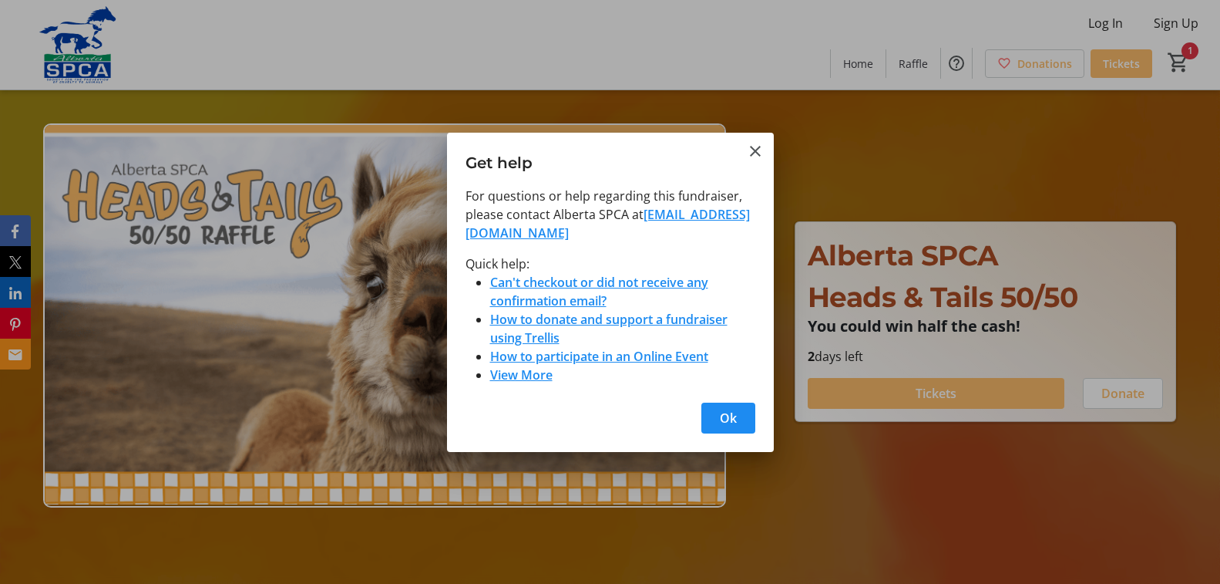
click at [619, 236] on link "[EMAIL_ADDRESS][DOMAIN_NAME]" at bounding box center [608, 223] width 284 height 35
